Goal: Transaction & Acquisition: Purchase product/service

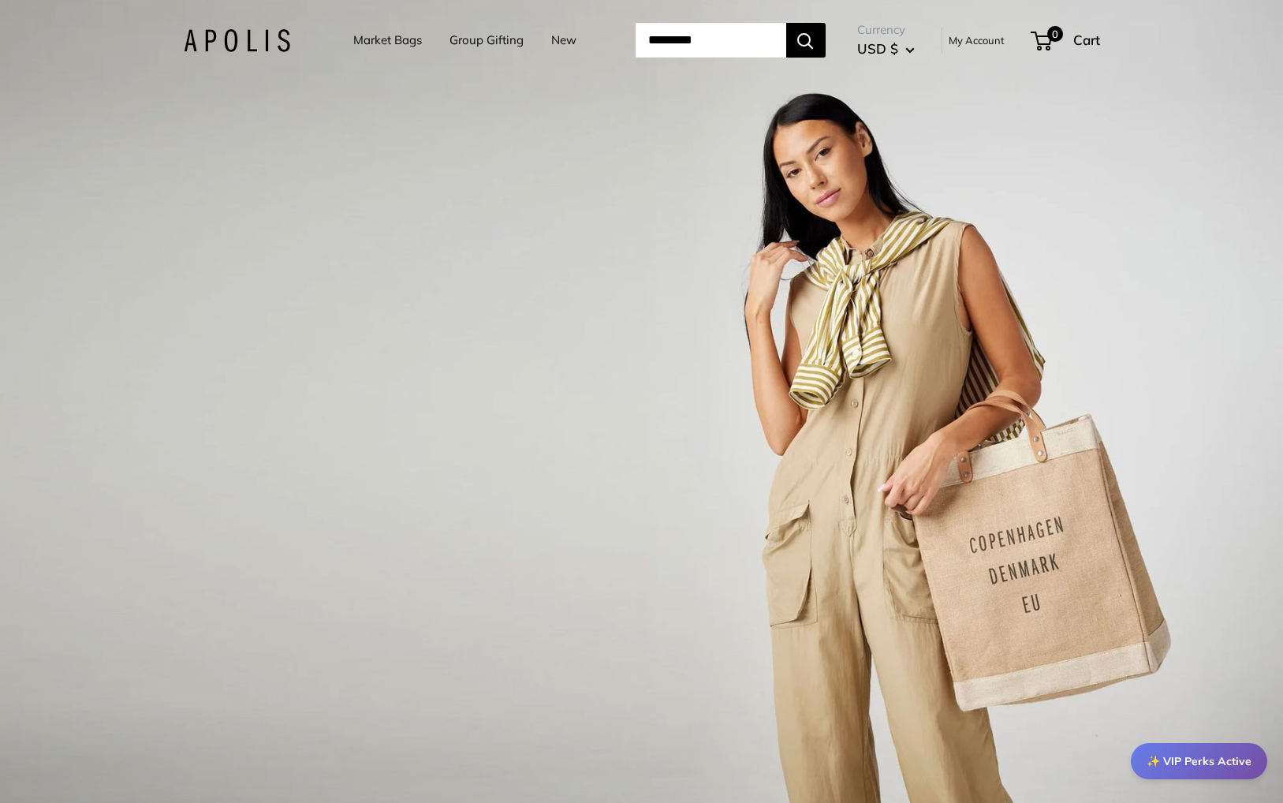
click at [373, 37] on link "Market Bags" at bounding box center [387, 40] width 69 height 22
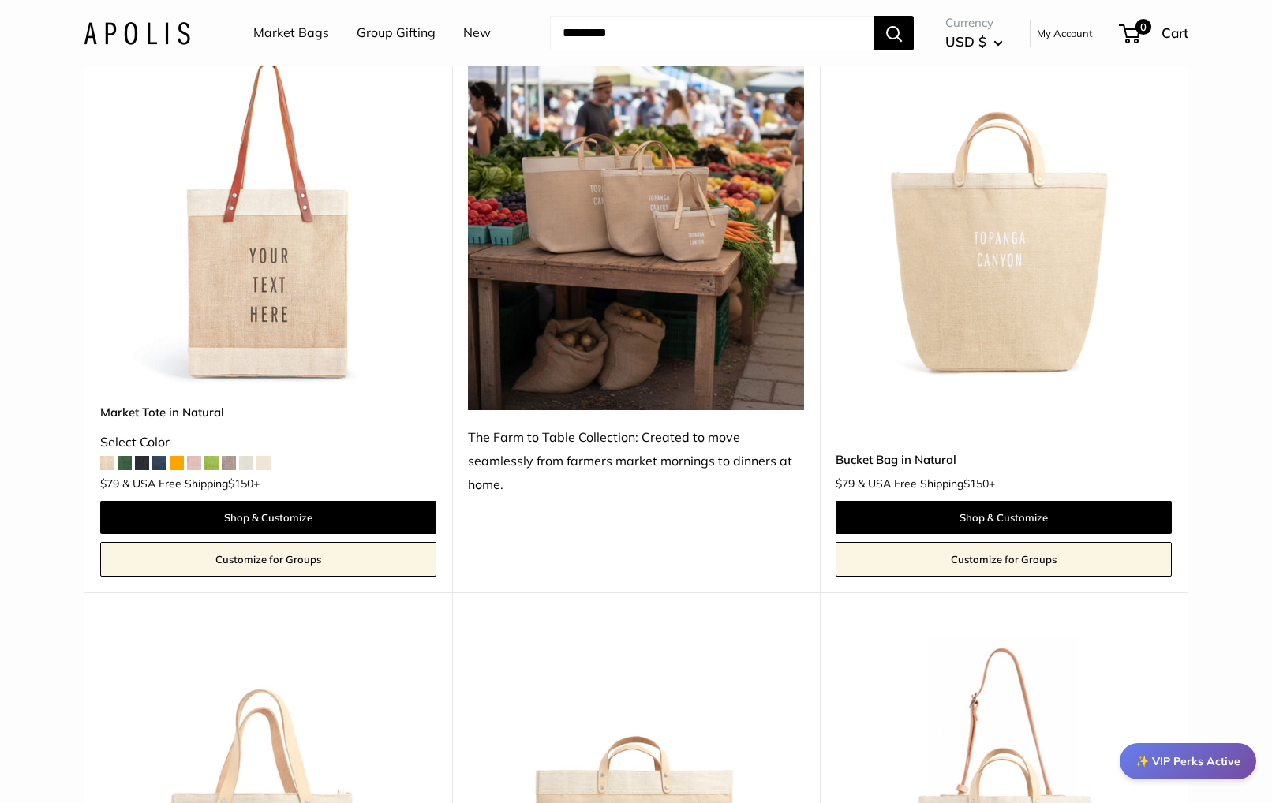
scroll to position [789, 0]
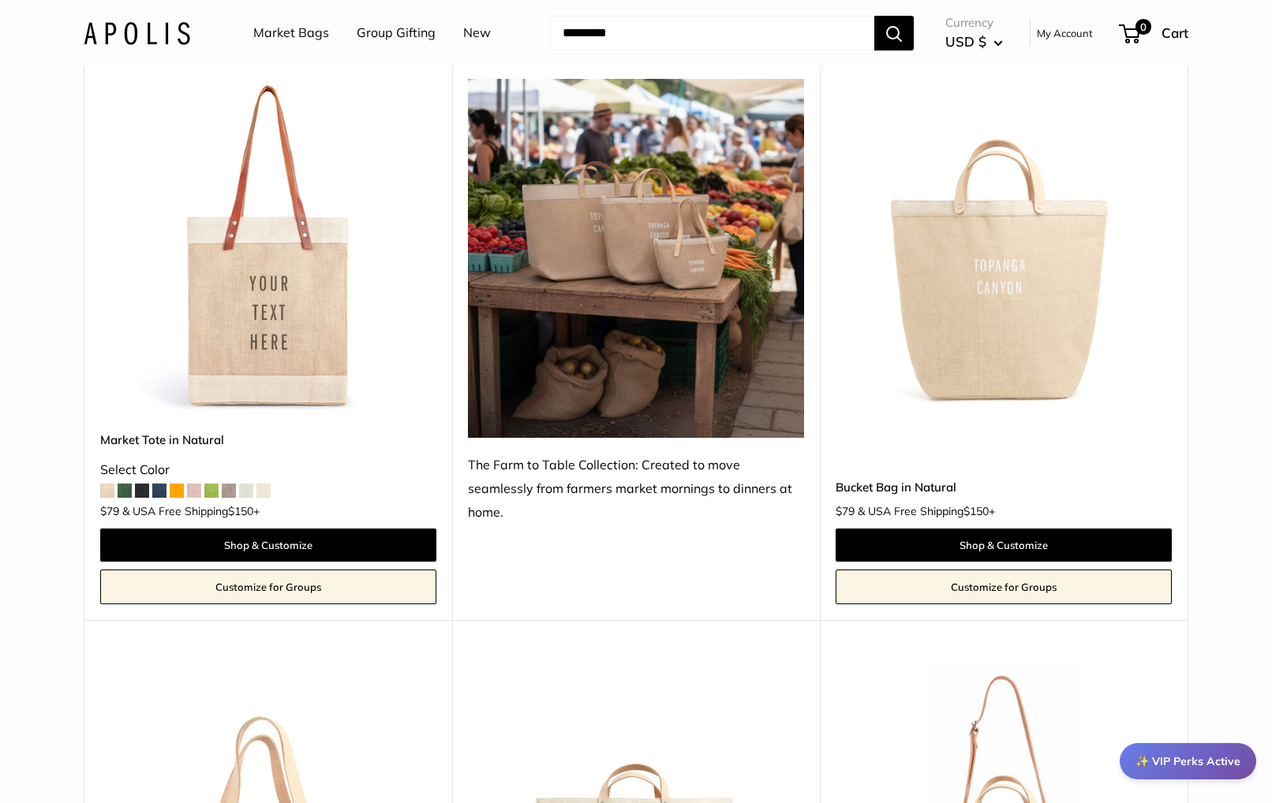
click at [211, 491] on span at bounding box center [211, 491] width 14 height 14
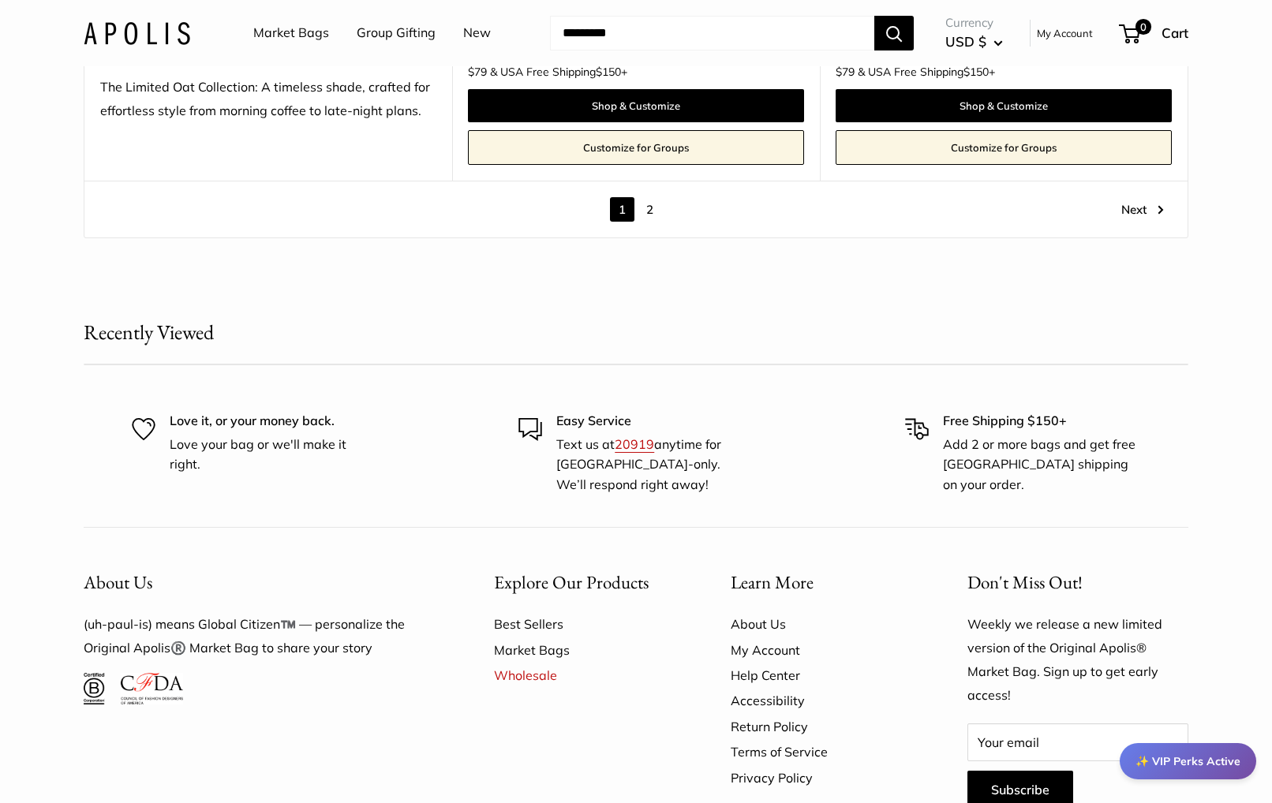
scroll to position [9308, 0]
